Goal: Obtain resource: Obtain resource

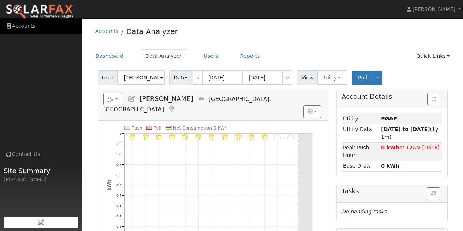
click at [24, 26] on link "Accounts" at bounding box center [41, 26] width 82 height 15
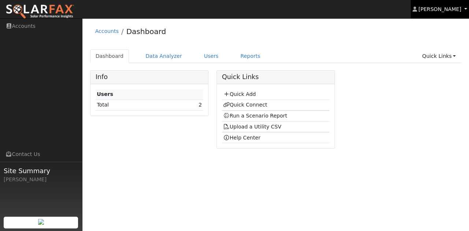
click at [447, 12] on span "[PERSON_NAME]" at bounding box center [439, 9] width 43 height 6
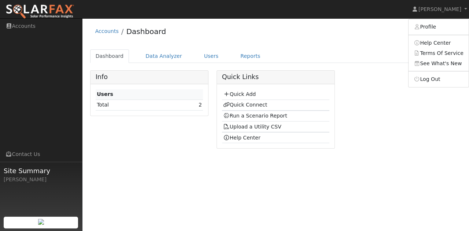
click at [387, 42] on div "Accounts Dashboard" at bounding box center [275, 33] width 371 height 22
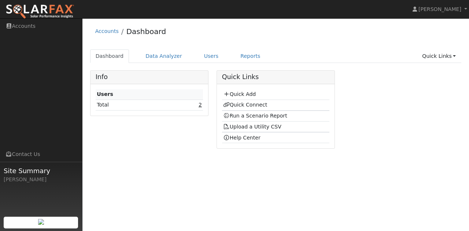
click at [201, 104] on link "2" at bounding box center [199, 105] width 3 height 6
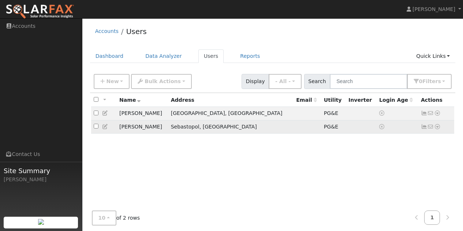
click at [429, 128] on icon at bounding box center [431, 126] width 7 height 5
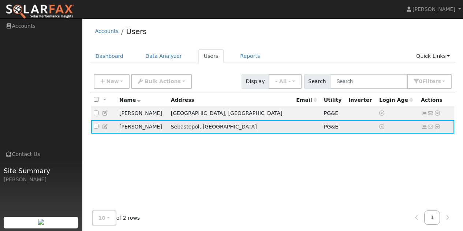
click at [429, 128] on icon at bounding box center [431, 126] width 7 height 5
click at [436, 126] on icon at bounding box center [437, 126] width 7 height 5
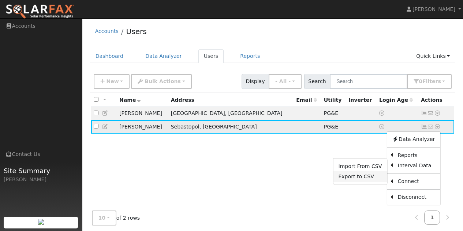
click at [359, 177] on link "Export to CSV" at bounding box center [360, 176] width 54 height 10
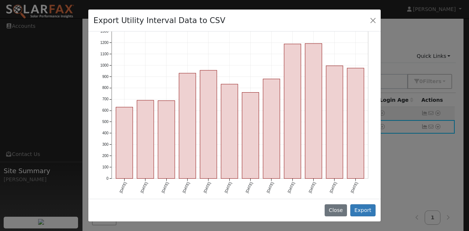
scroll to position [76, 0]
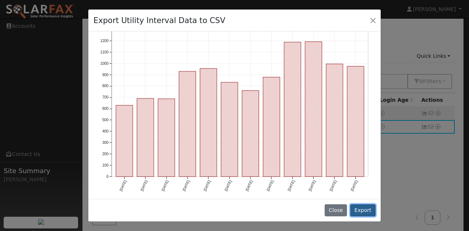
click at [365, 211] on button "Export" at bounding box center [362, 210] width 25 height 12
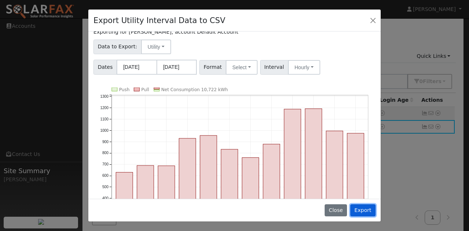
scroll to position [0, 0]
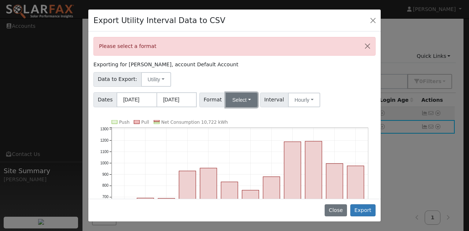
click at [240, 96] on button "Select" at bounding box center [241, 100] width 32 height 15
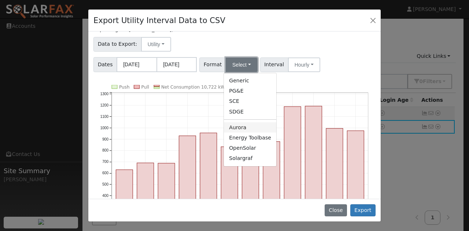
scroll to position [37, 0]
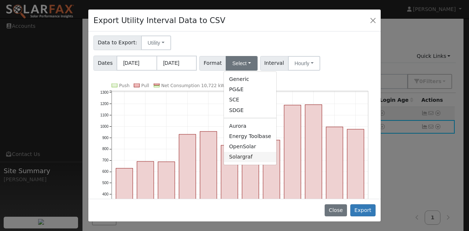
click at [235, 156] on link "Solargraf" at bounding box center [250, 157] width 52 height 10
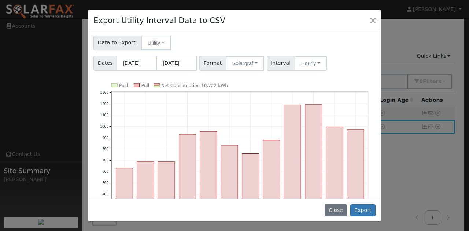
click at [311, 75] on div "Please select a format Exporting for Len Goldfine, account Default Account Data…" at bounding box center [234, 114] width 292 height 167
click at [364, 210] on button "Export" at bounding box center [362, 210] width 25 height 12
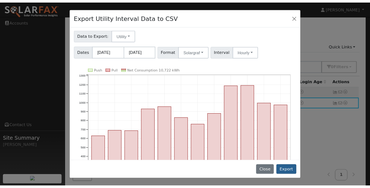
scroll to position [0, 0]
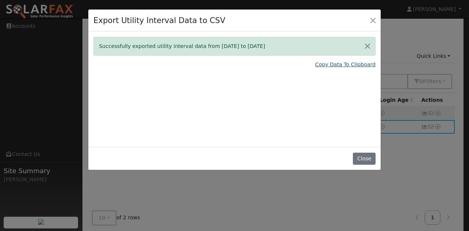
click at [344, 64] on link "Copy Data To Clipboard" at bounding box center [345, 65] width 60 height 8
click at [377, 21] on button "Close" at bounding box center [373, 20] width 10 height 10
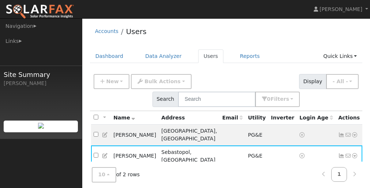
click at [230, 39] on div "Accounts Users" at bounding box center [226, 33] width 273 height 22
click at [239, 55] on link "Reports" at bounding box center [250, 56] width 31 height 14
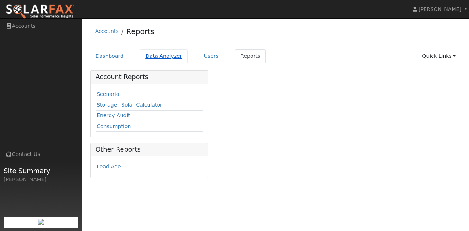
click at [148, 54] on link "Data Analyzer" at bounding box center [164, 56] width 48 height 14
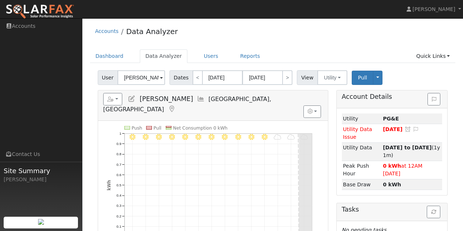
click at [160, 77] on span at bounding box center [161, 78] width 3 height 8
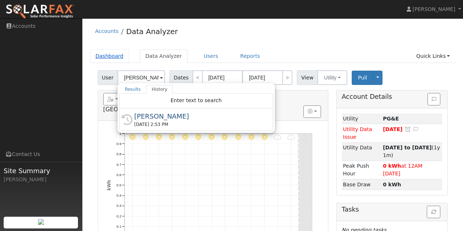
click at [99, 57] on link "Dashboard" at bounding box center [109, 56] width 39 height 14
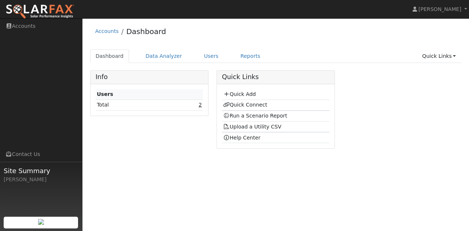
click at [199, 103] on link "2" at bounding box center [199, 105] width 3 height 6
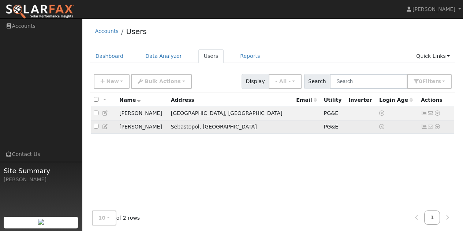
click at [95, 128] on input "checkbox" at bounding box center [96, 126] width 5 height 5
checkbox input "true"
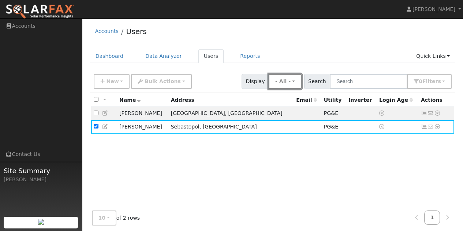
click at [299, 82] on button "- All -" at bounding box center [285, 81] width 33 height 15
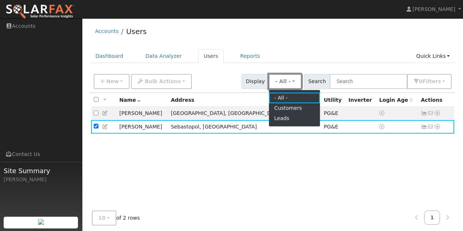
click at [299, 82] on button "- All -" at bounding box center [285, 81] width 33 height 15
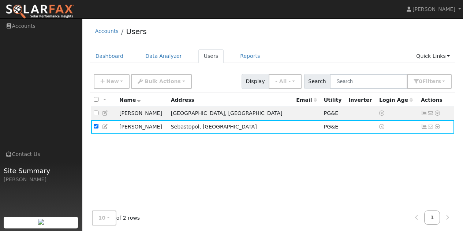
click at [312, 139] on div "All None All on page None on page Name Address Email Utility Inverter Login Age…" at bounding box center [273, 162] width 366 height 139
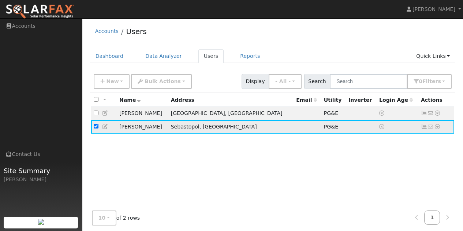
click at [423, 127] on icon at bounding box center [424, 126] width 7 height 5
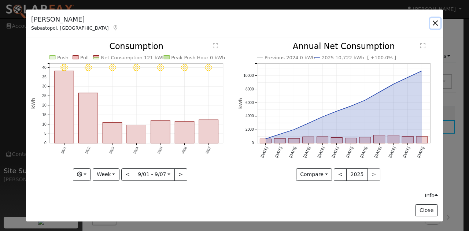
click at [436, 23] on button "button" at bounding box center [435, 23] width 10 height 10
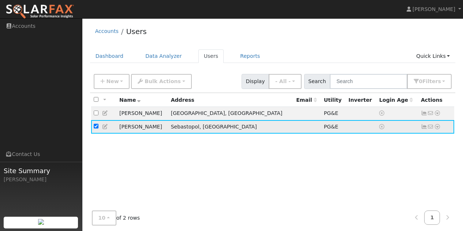
click at [430, 126] on icon at bounding box center [431, 126] width 7 height 5
click at [432, 128] on icon at bounding box center [431, 126] width 7 height 5
click at [438, 126] on icon at bounding box center [437, 126] width 7 height 5
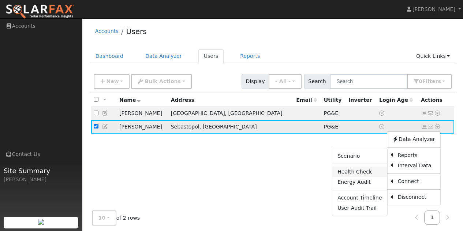
click at [355, 171] on link "Health Check" at bounding box center [359, 172] width 55 height 10
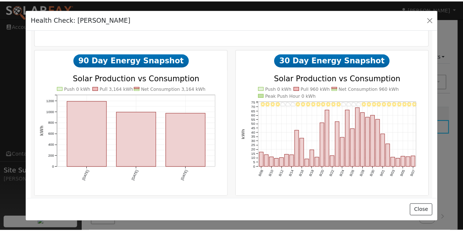
scroll to position [552, 0]
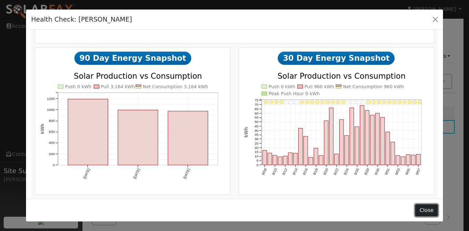
click at [426, 208] on button "Close" at bounding box center [426, 210] width 22 height 12
